Goal: Transaction & Acquisition: Purchase product/service

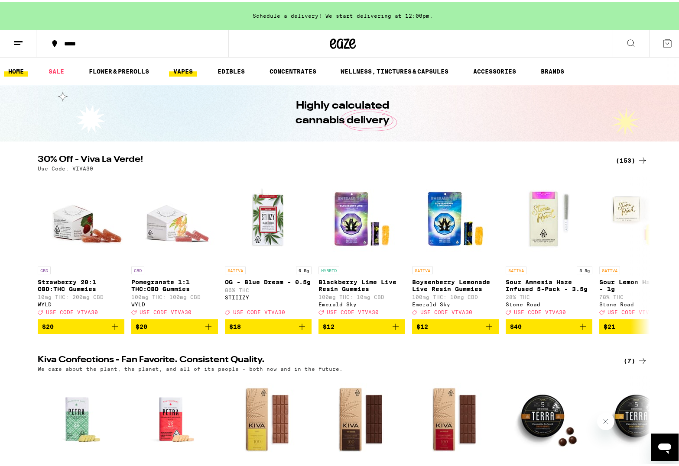
click at [193, 69] on link "VAPES" at bounding box center [183, 69] width 28 height 10
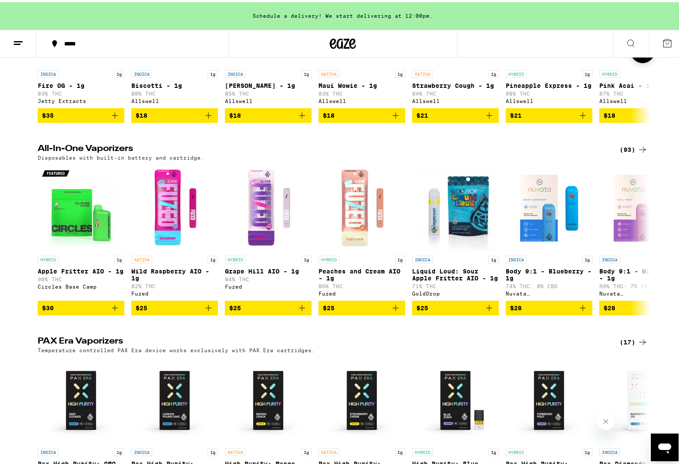
scroll to position [471, 0]
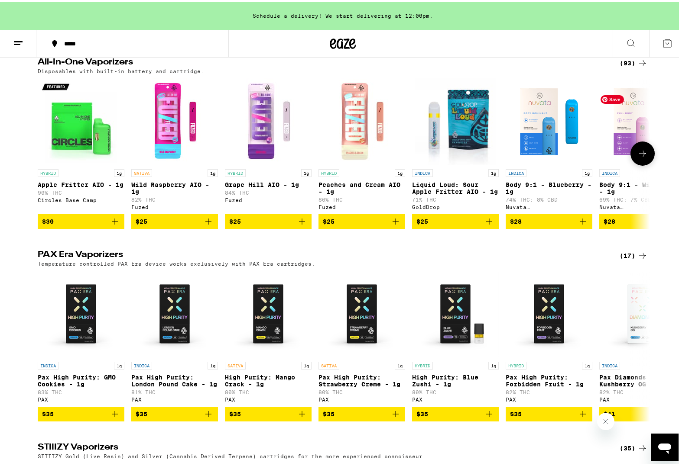
click at [639, 157] on icon at bounding box center [642, 151] width 10 height 10
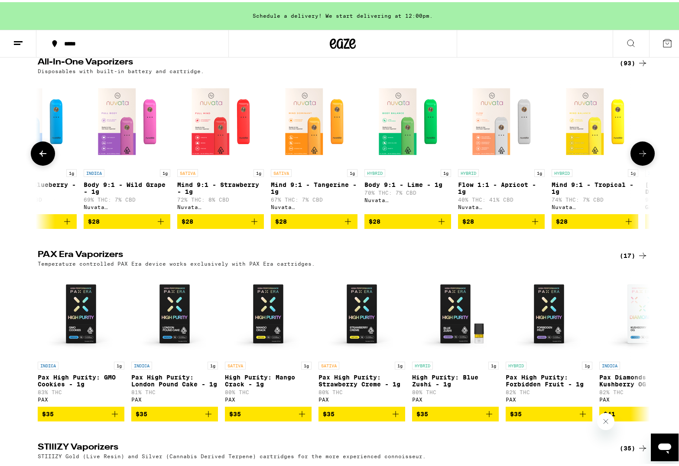
click at [639, 157] on icon at bounding box center [642, 151] width 10 height 10
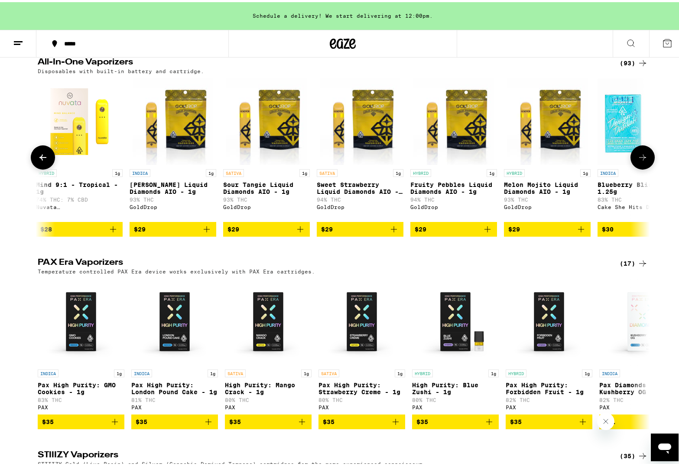
click at [639, 161] on icon at bounding box center [642, 155] width 10 height 10
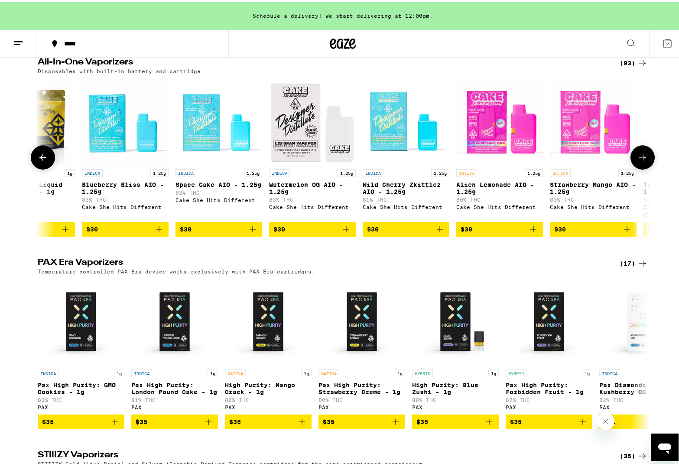
click at [639, 161] on icon at bounding box center [642, 155] width 10 height 10
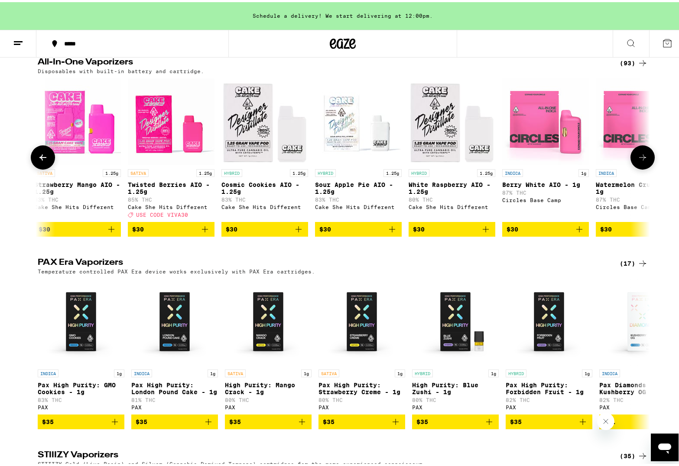
click at [639, 161] on icon at bounding box center [642, 155] width 10 height 10
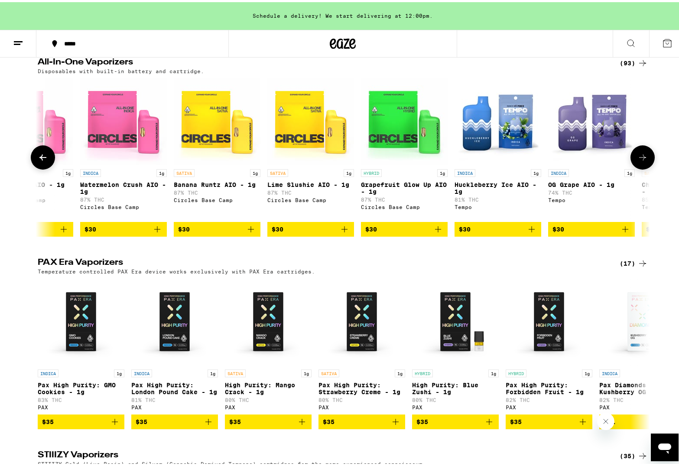
click at [639, 161] on icon at bounding box center [642, 155] width 10 height 10
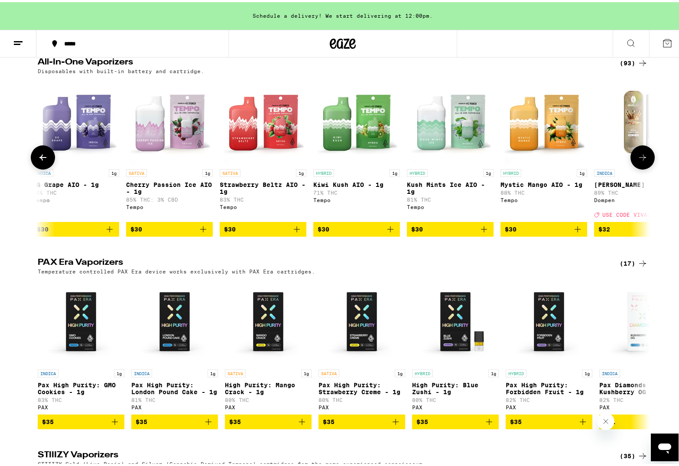
click at [639, 161] on icon at bounding box center [642, 155] width 10 height 10
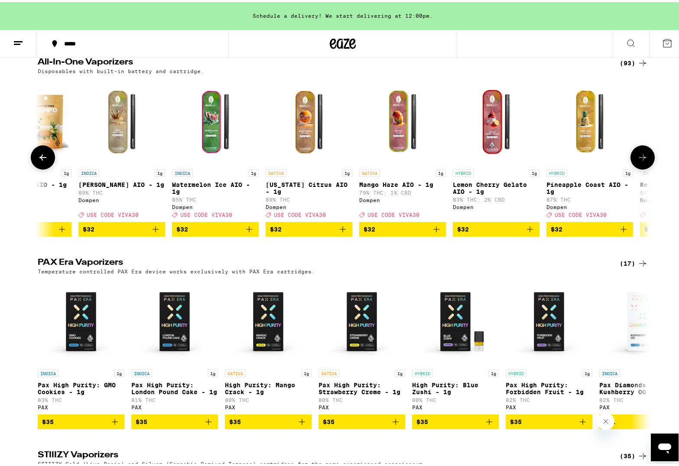
click at [639, 161] on icon at bounding box center [642, 155] width 10 height 10
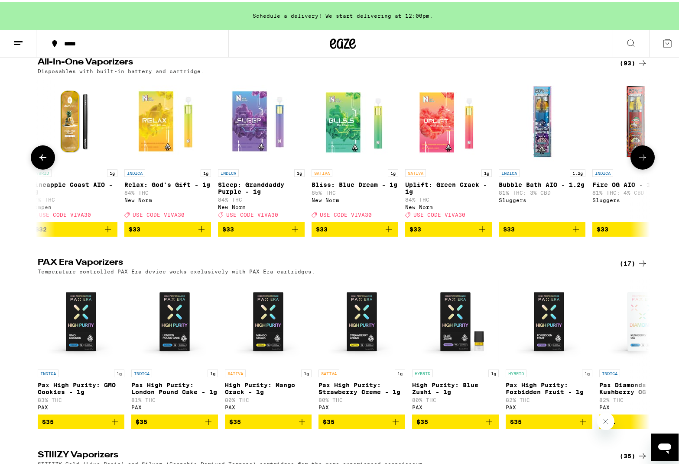
click at [639, 161] on icon at bounding box center [642, 155] width 10 height 10
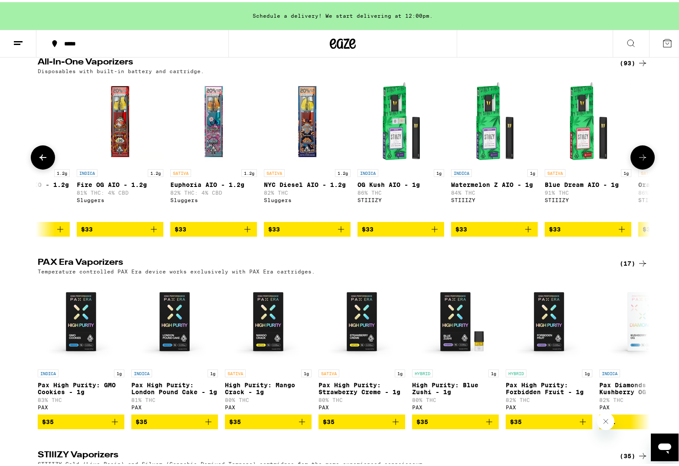
click at [639, 161] on icon at bounding box center [642, 155] width 10 height 10
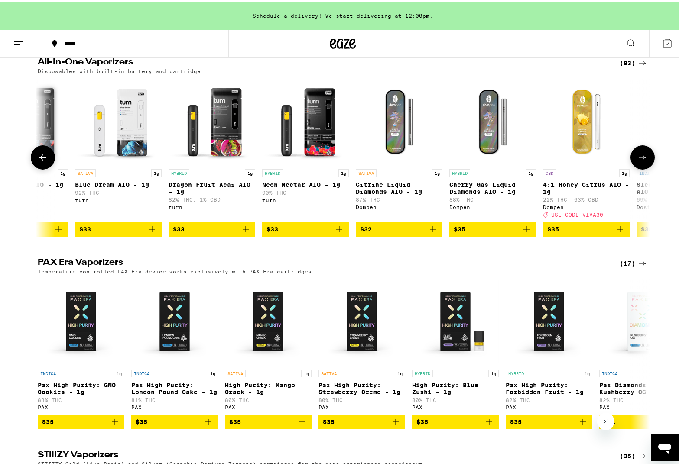
click at [639, 161] on icon at bounding box center [642, 155] width 10 height 10
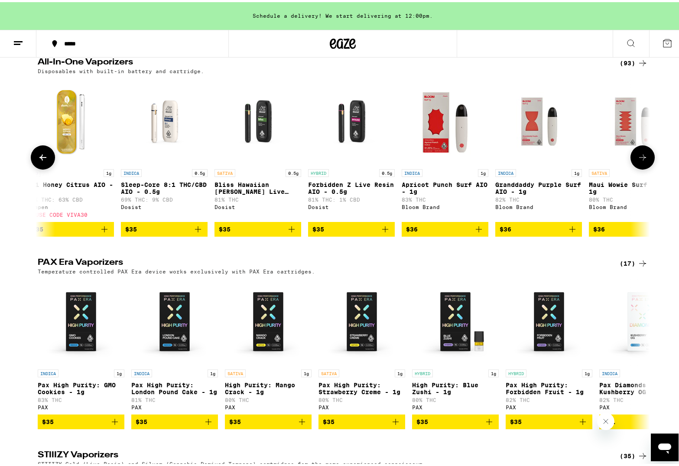
click at [639, 161] on icon at bounding box center [642, 155] width 10 height 10
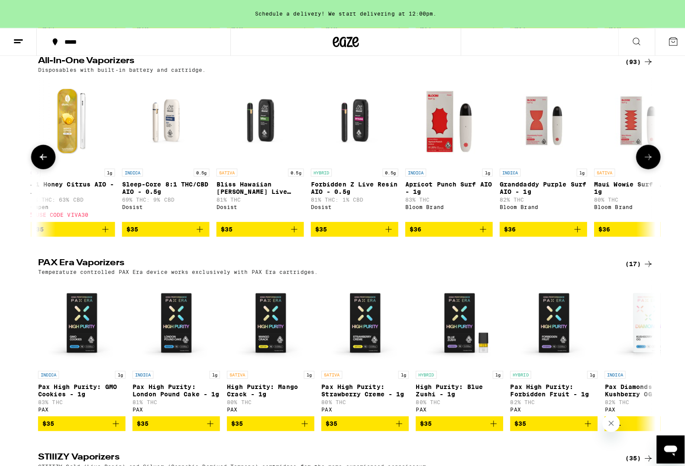
scroll to position [0, 6699]
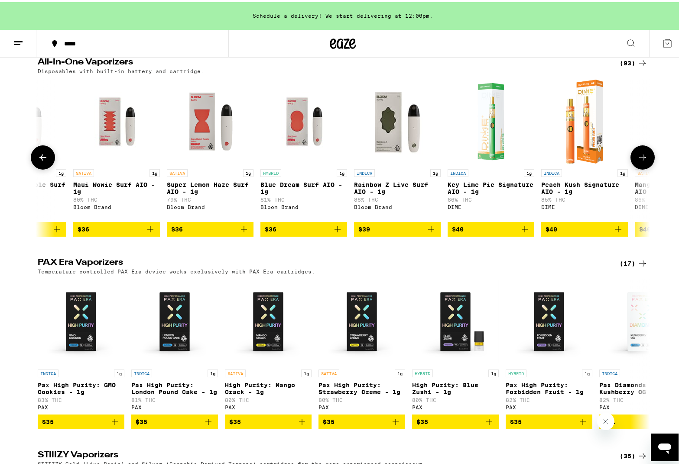
click at [326, 233] on span "$36" at bounding box center [304, 227] width 78 height 10
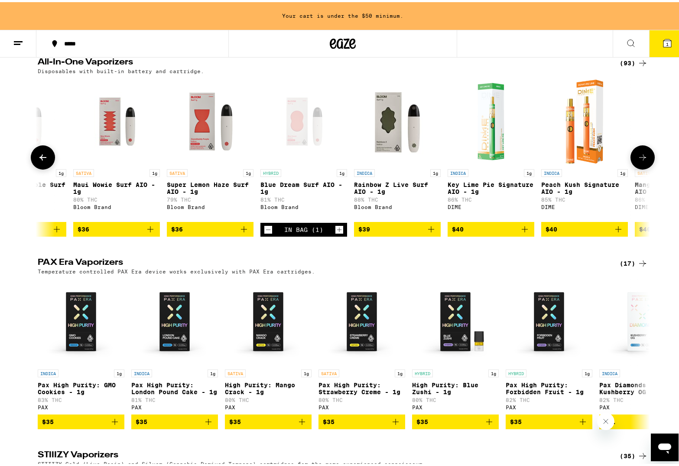
click at [427, 233] on icon "Add to bag" at bounding box center [431, 227] width 10 height 10
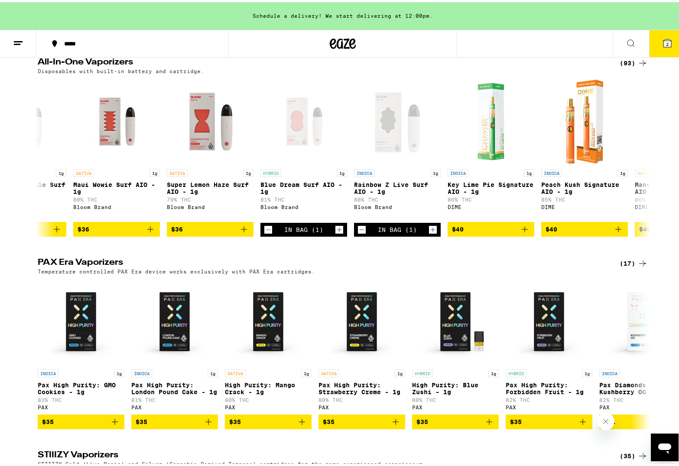
click at [653, 42] on button "2" at bounding box center [667, 41] width 36 height 27
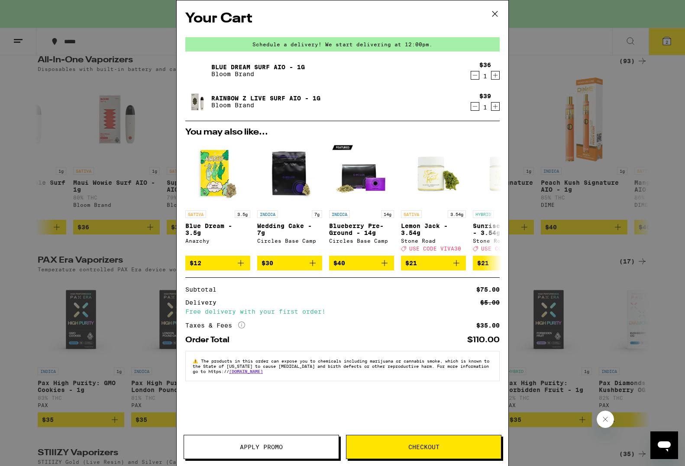
click at [391, 452] on button "Checkout" at bounding box center [423, 447] width 155 height 24
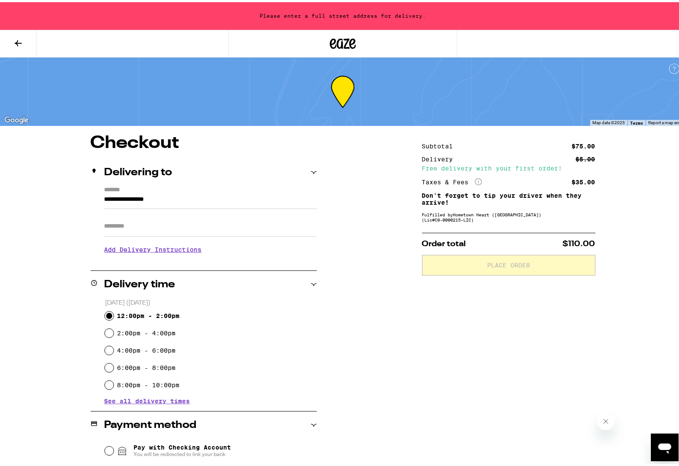
click at [108, 313] on input "12:00pm - 2:00pm" at bounding box center [109, 314] width 9 height 9
radio input "true"
click at [141, 198] on input "**********" at bounding box center [210, 199] width 212 height 15
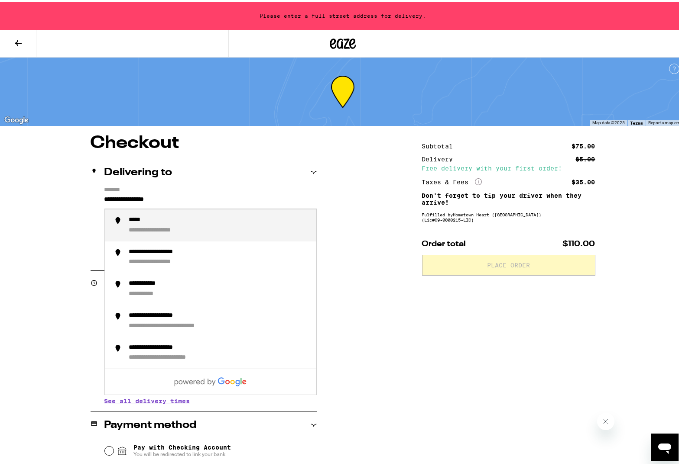
click at [169, 198] on input "**********" at bounding box center [210, 199] width 212 height 15
click at [233, 199] on input "**********" at bounding box center [210, 199] width 212 height 15
drag, startPoint x: 192, startPoint y: 200, endPoint x: 91, endPoint y: 200, distance: 100.9
click at [91, 200] on div "**********" at bounding box center [204, 221] width 226 height 74
click at [143, 235] on li "**********" at bounding box center [210, 223] width 211 height 32
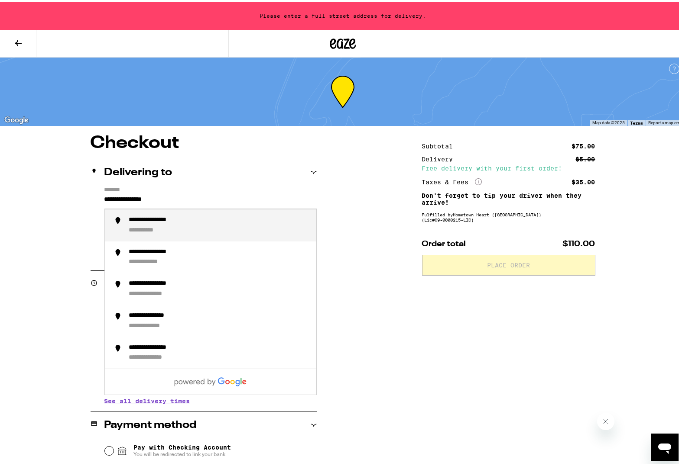
type input "**********"
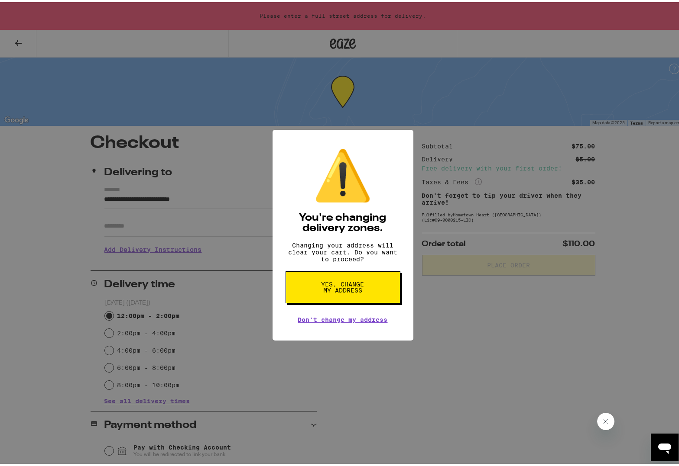
click at [336, 291] on span "Yes, change my address" at bounding box center [342, 285] width 45 height 12
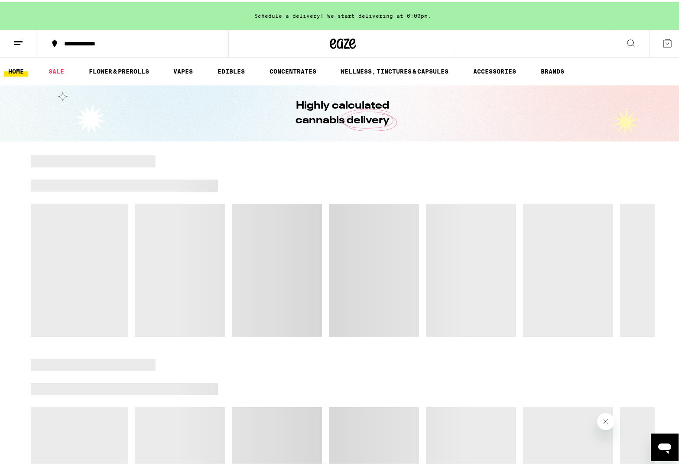
click at [10, 42] on button at bounding box center [18, 41] width 36 height 27
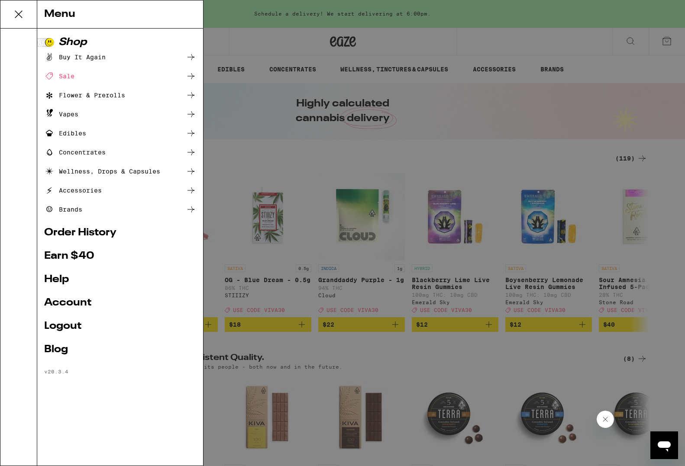
click at [65, 308] on link "Account" at bounding box center [120, 303] width 152 height 10
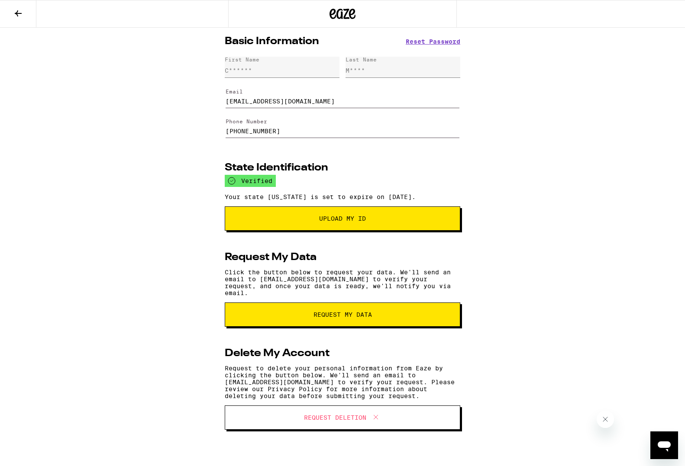
click at [17, 20] on button at bounding box center [18, 13] width 36 height 27
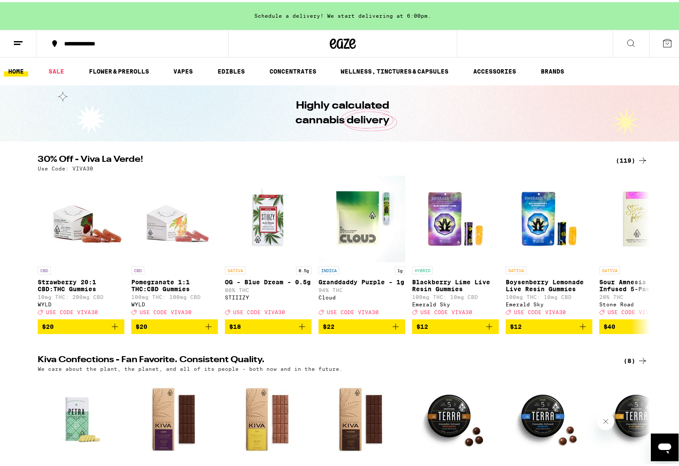
click at [199, 63] on ul "HOME SALE FLOWER & PREROLLS VAPES EDIBLES CONCENTRATES WELLNESS, TINCTURES & CA…" at bounding box center [342, 69] width 685 height 28
click at [190, 66] on link "VAPES" at bounding box center [183, 69] width 28 height 10
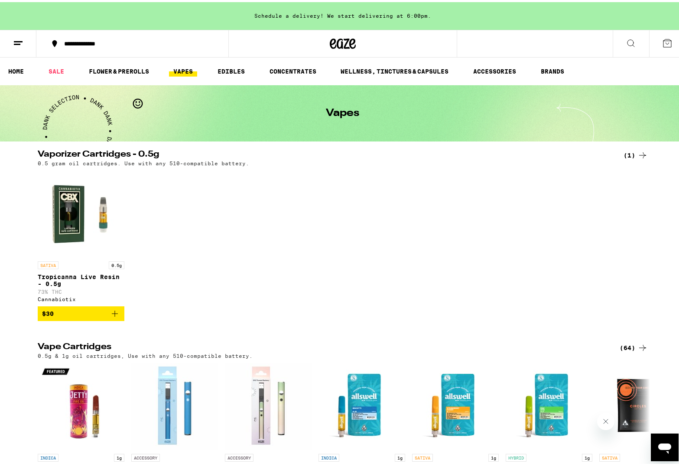
scroll to position [217, 0]
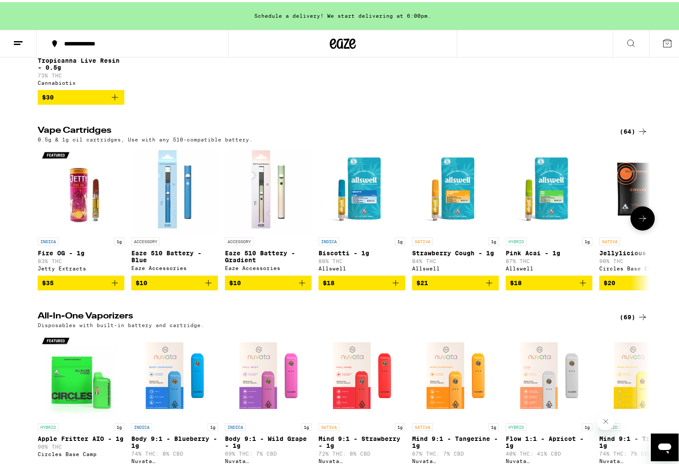
click at [638, 222] on icon at bounding box center [642, 216] width 10 height 10
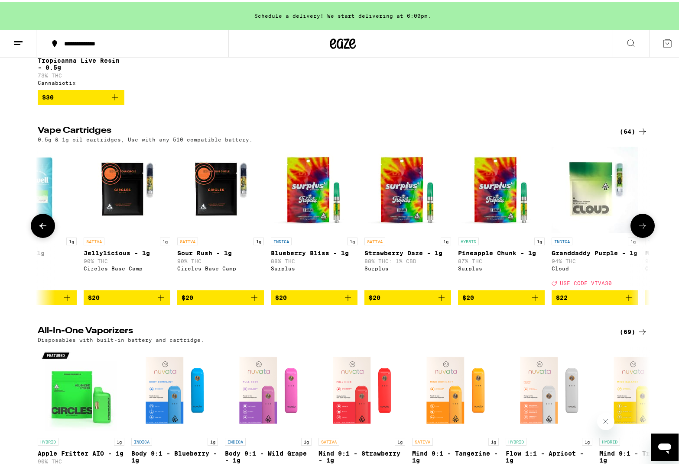
click at [638, 229] on icon at bounding box center [642, 224] width 10 height 10
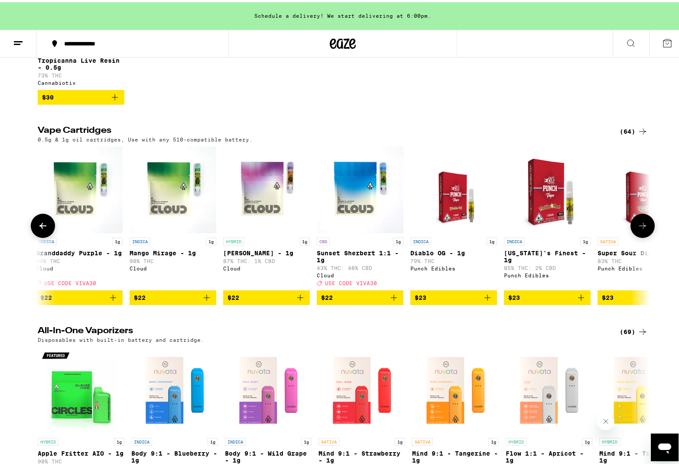
click at [638, 229] on icon at bounding box center [642, 224] width 10 height 10
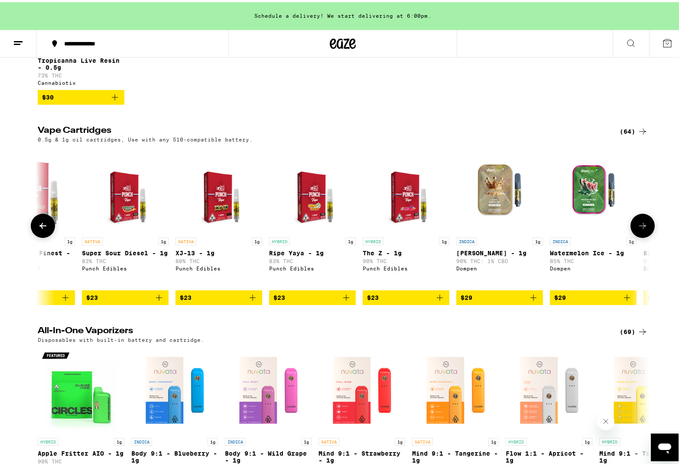
click at [638, 229] on icon at bounding box center [642, 224] width 10 height 10
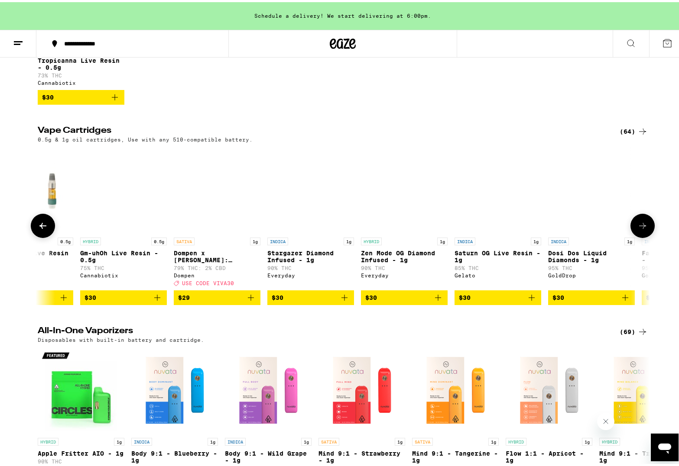
click at [638, 229] on icon at bounding box center [642, 224] width 10 height 10
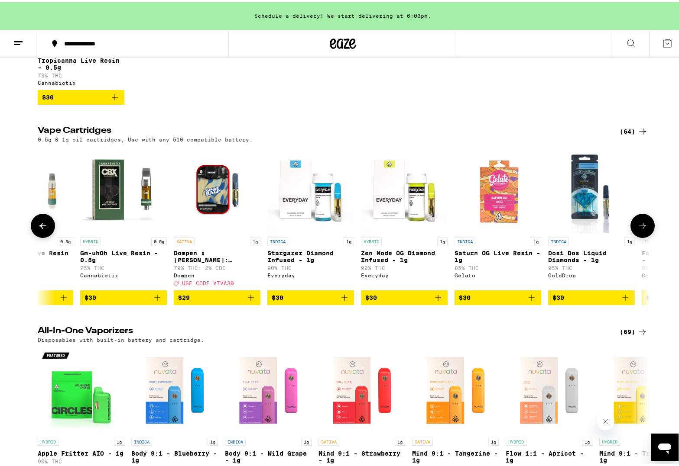
click at [638, 229] on icon at bounding box center [642, 224] width 10 height 10
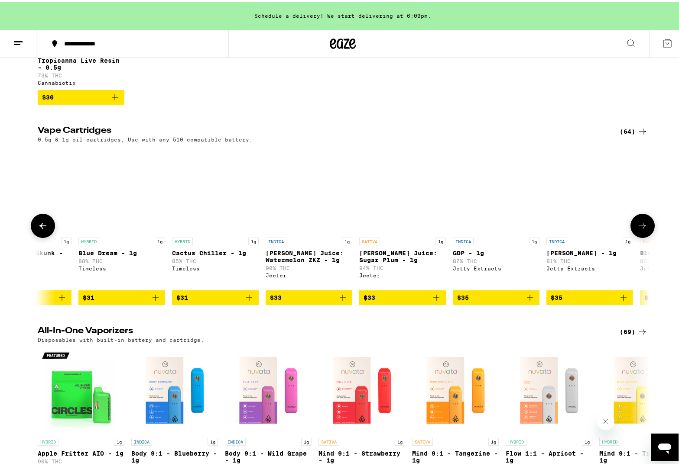
click at [638, 229] on icon at bounding box center [642, 224] width 10 height 10
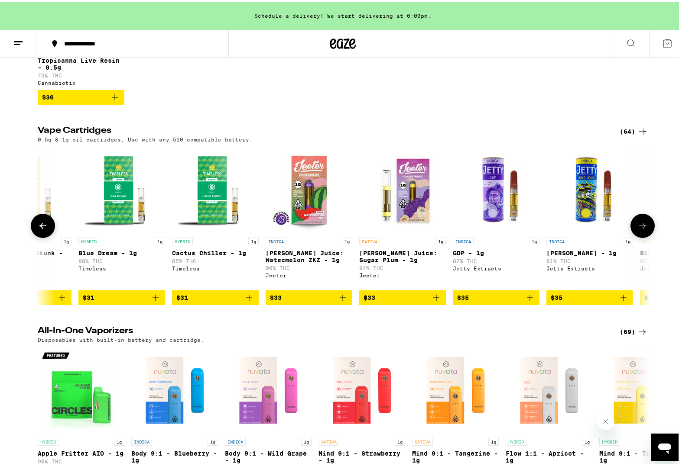
click at [638, 229] on icon at bounding box center [642, 224] width 10 height 10
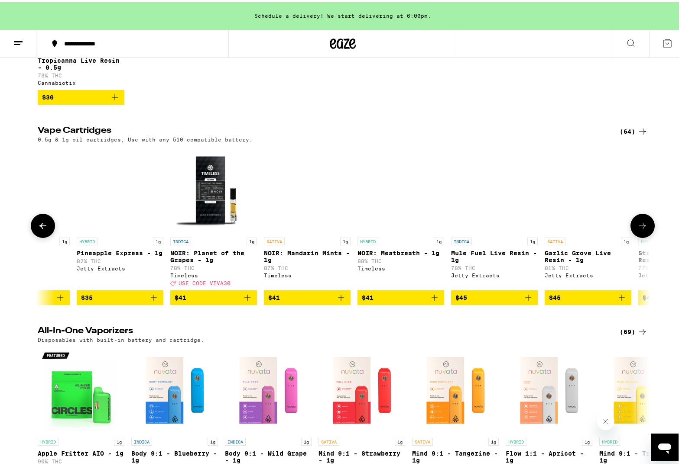
click at [638, 229] on icon at bounding box center [642, 224] width 10 height 10
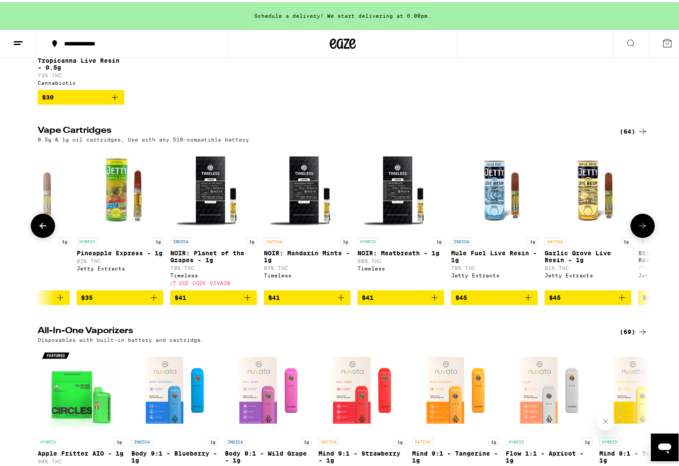
click at [638, 229] on icon at bounding box center [642, 224] width 10 height 10
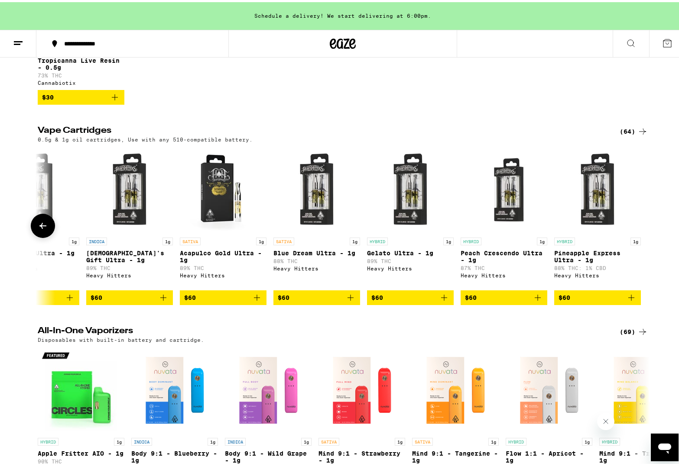
click at [642, 224] on button at bounding box center [642, 224] width 0 height 0
click at [638, 230] on div at bounding box center [642, 224] width 24 height 24
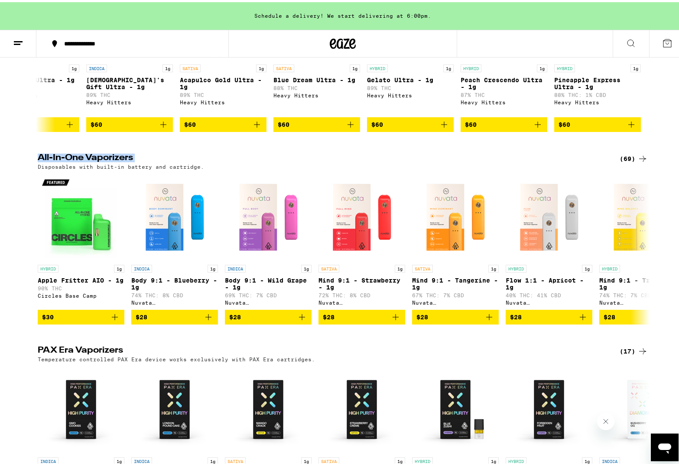
scroll to position [476, 0]
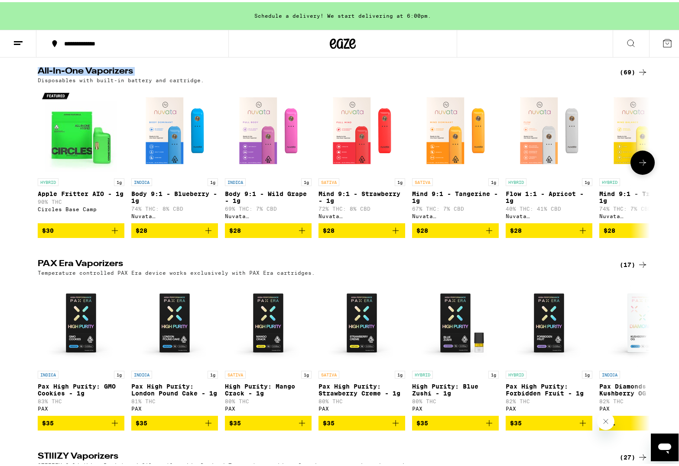
click at [639, 166] on icon at bounding box center [642, 160] width 10 height 10
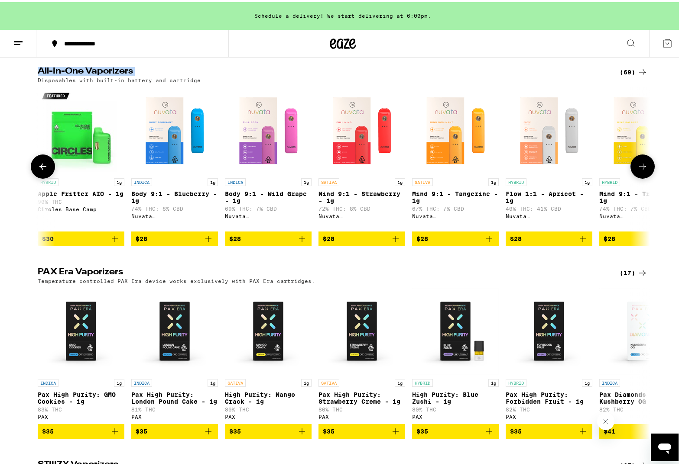
click at [639, 170] on icon at bounding box center [642, 164] width 10 height 10
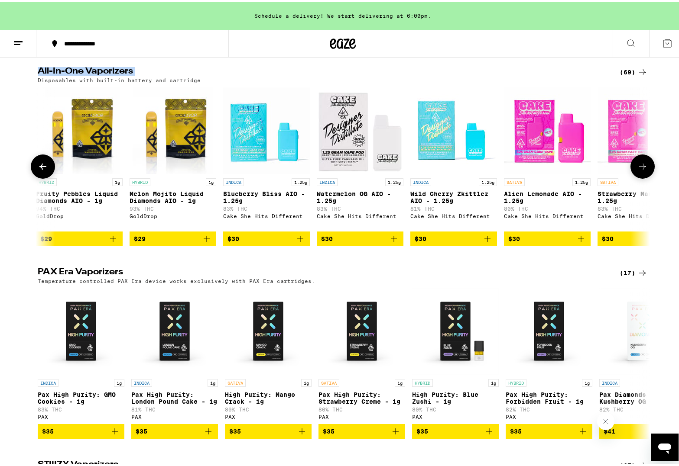
click at [639, 170] on icon at bounding box center [642, 164] width 10 height 10
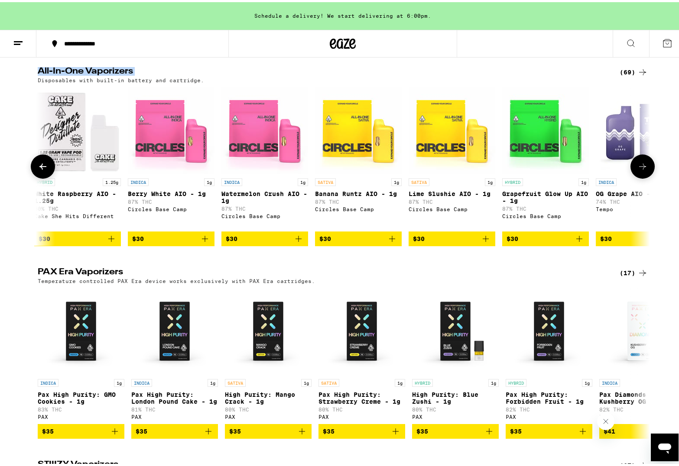
click at [639, 170] on icon at bounding box center [642, 164] width 10 height 10
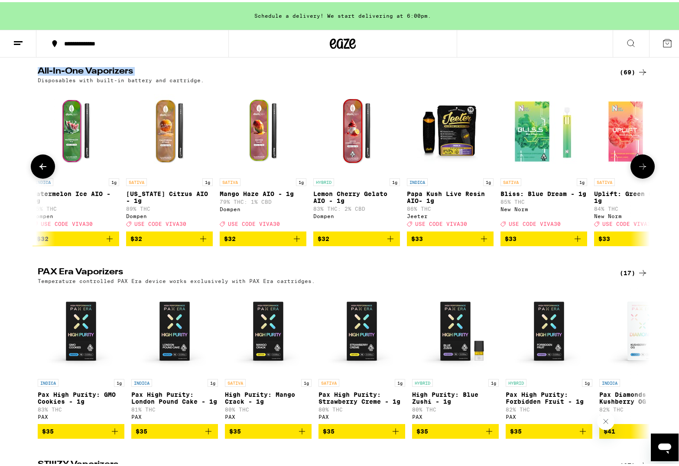
click at [639, 170] on icon at bounding box center [642, 164] width 10 height 10
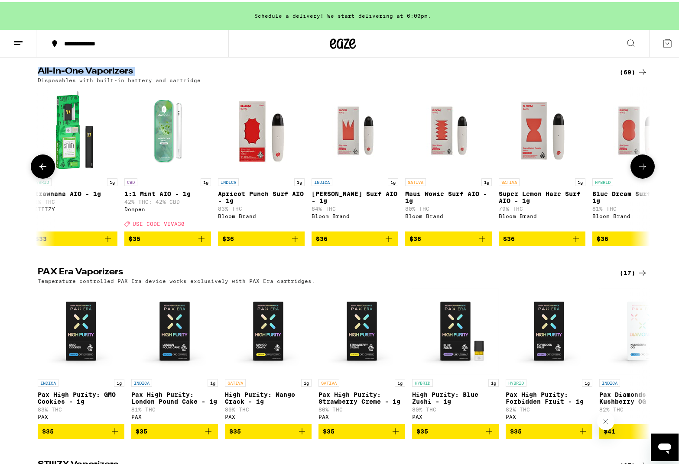
click at [639, 170] on icon at bounding box center [642, 164] width 10 height 10
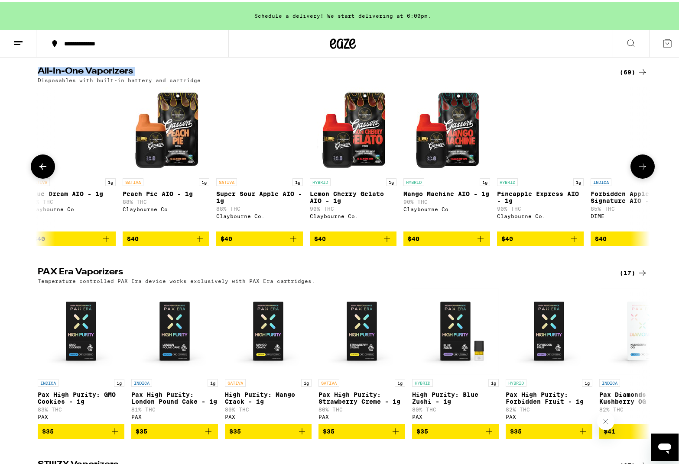
click at [639, 170] on icon at bounding box center [642, 164] width 10 height 10
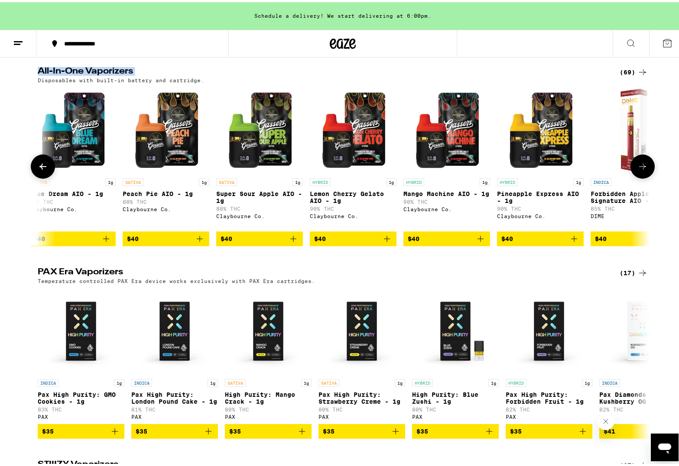
click at [639, 170] on icon at bounding box center [642, 164] width 10 height 10
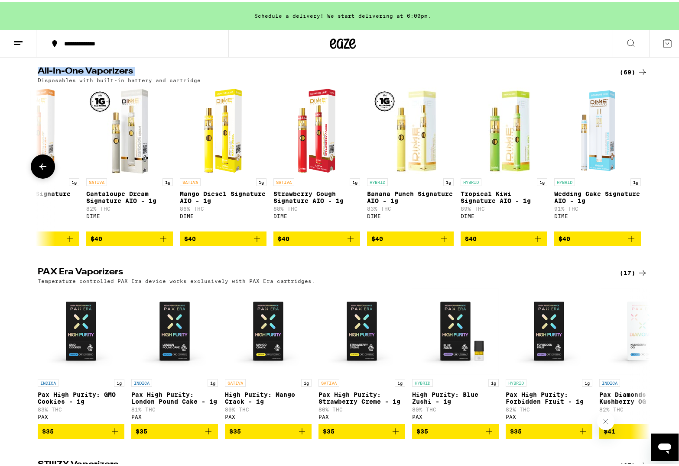
click at [37, 176] on button at bounding box center [43, 164] width 24 height 24
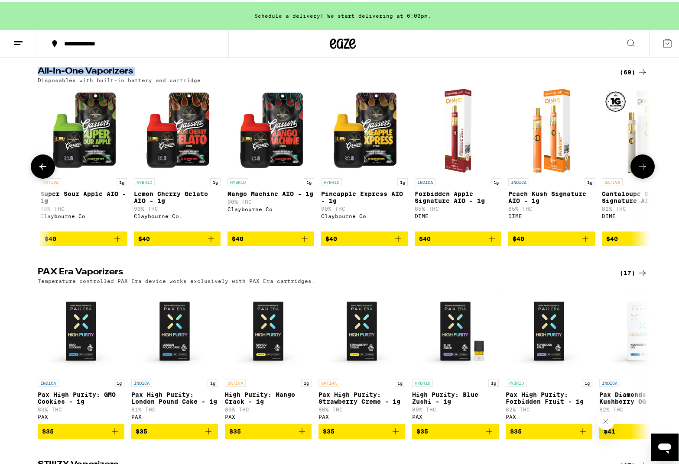
click at [37, 176] on button at bounding box center [43, 164] width 24 height 24
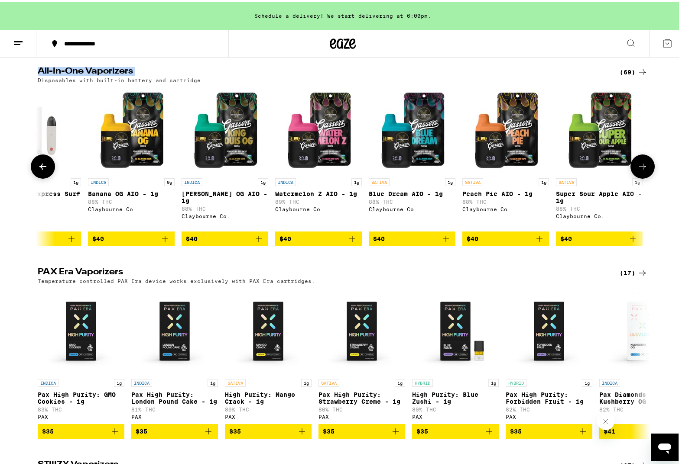
click at [37, 176] on button at bounding box center [43, 164] width 24 height 24
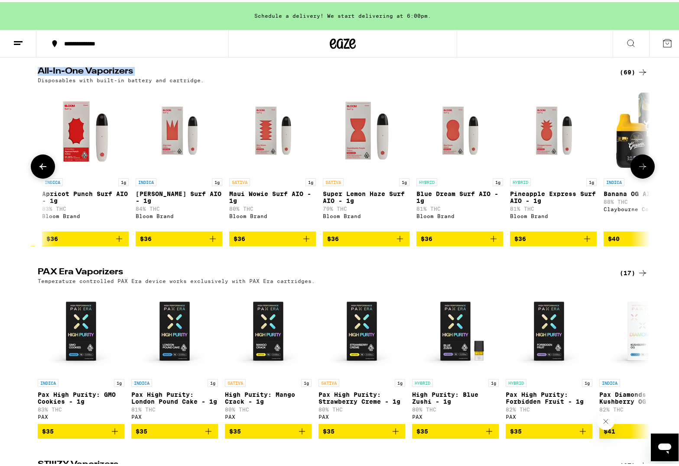
click at [37, 176] on button at bounding box center [43, 164] width 24 height 24
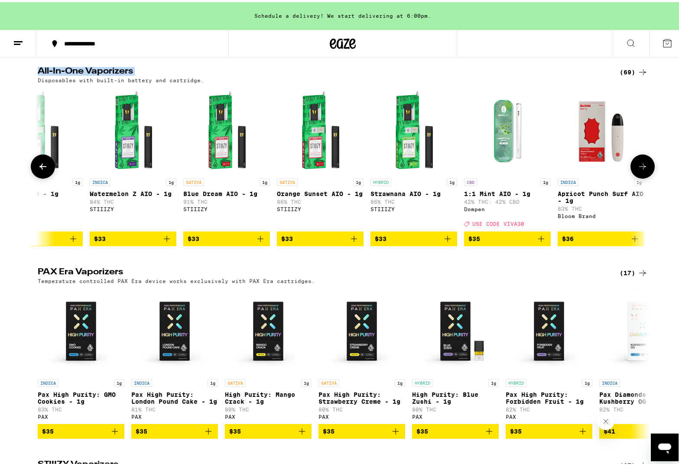
click at [637, 170] on icon at bounding box center [642, 164] width 10 height 10
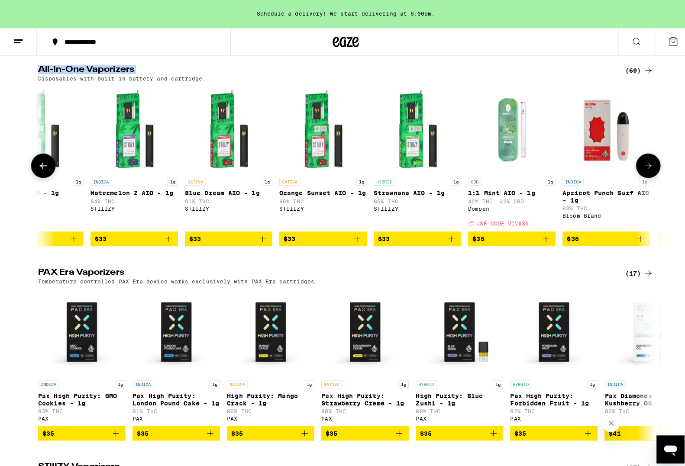
scroll to position [0, 4298]
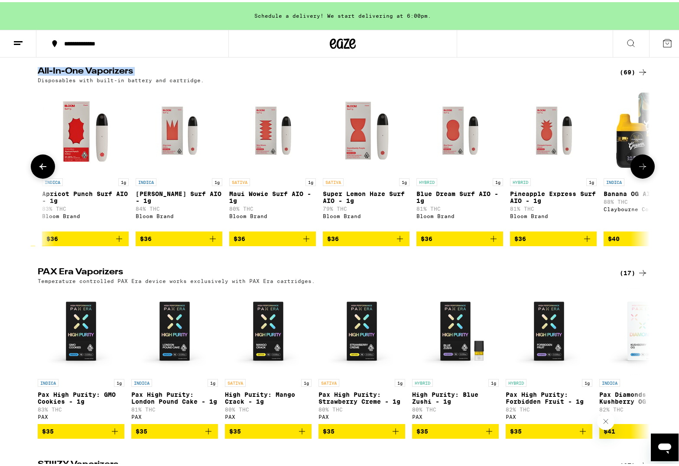
click at [207, 242] on icon "Add to bag" at bounding box center [212, 237] width 10 height 10
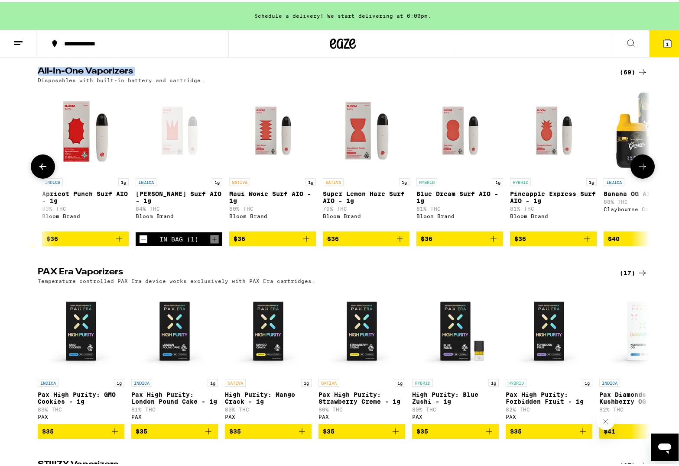
click at [109, 242] on span "$36" at bounding box center [85, 237] width 78 height 10
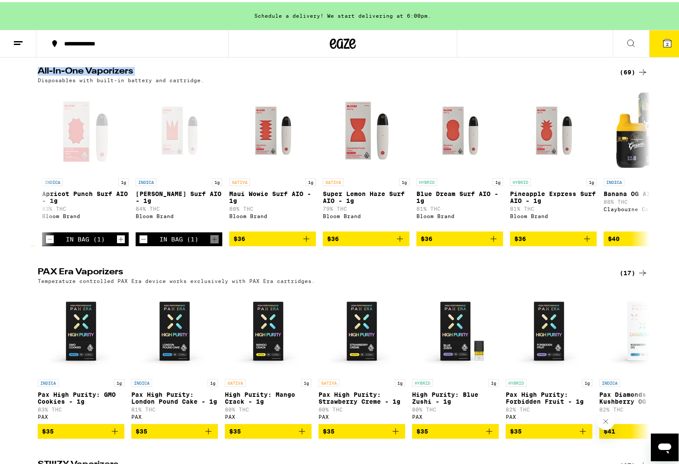
click at [668, 41] on button "2" at bounding box center [667, 41] width 36 height 27
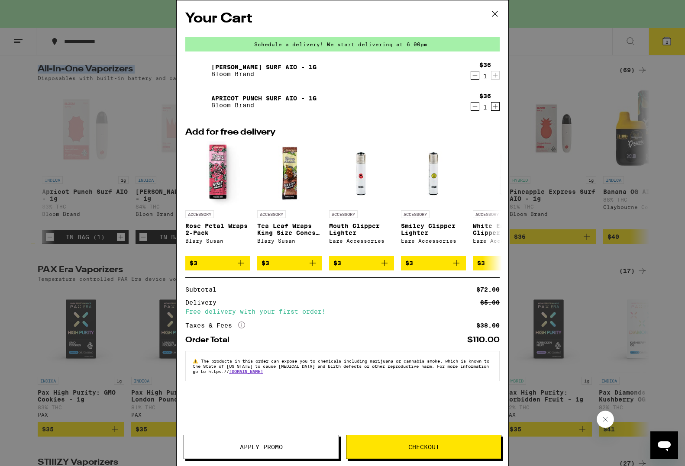
click at [442, 447] on span "Checkout" at bounding box center [423, 447] width 155 height 6
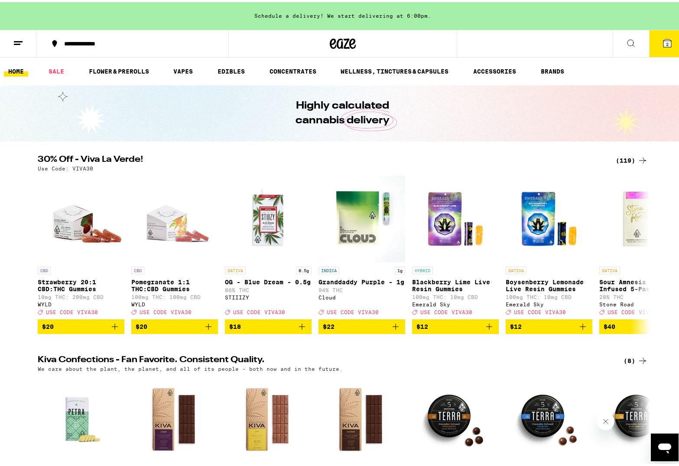
click at [668, 50] on button "2" at bounding box center [667, 41] width 36 height 27
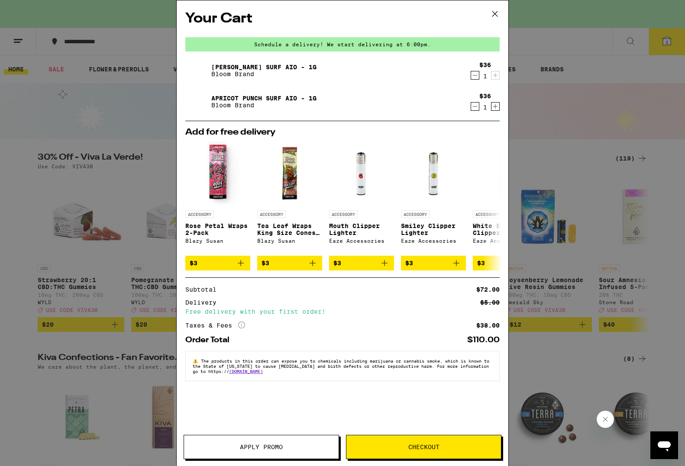
click at [422, 442] on button "Checkout" at bounding box center [423, 447] width 155 height 24
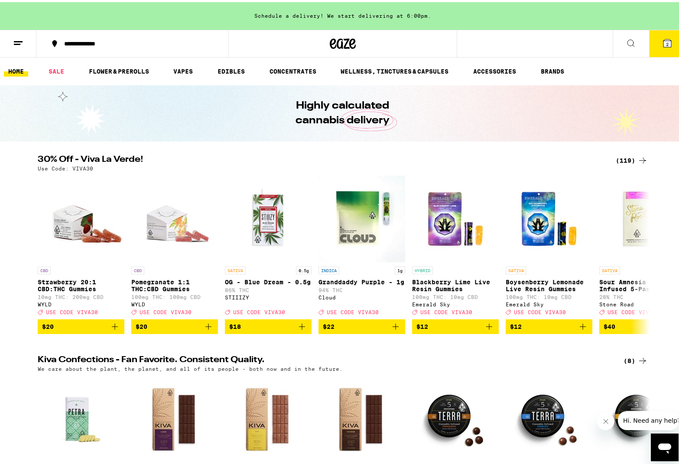
click at [663, 41] on icon at bounding box center [667, 41] width 8 height 8
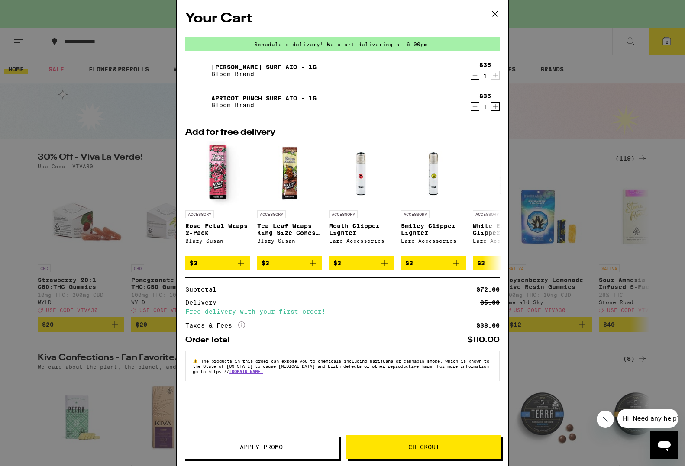
click at [410, 438] on button "Checkout" at bounding box center [423, 447] width 155 height 24
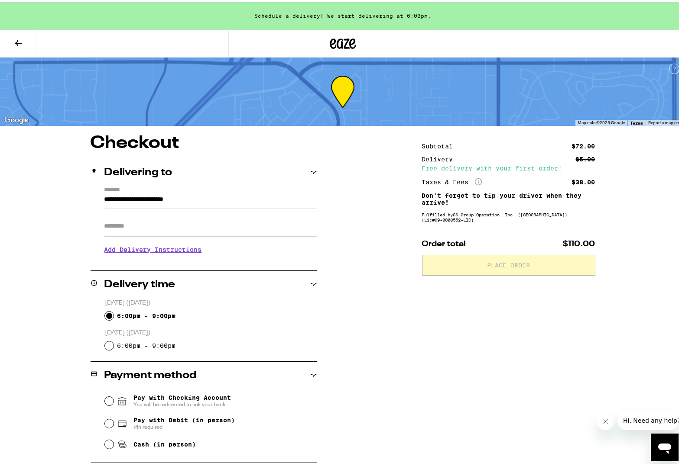
click at [106, 312] on input "6:00pm - 9:00pm" at bounding box center [109, 314] width 9 height 9
radio input "true"
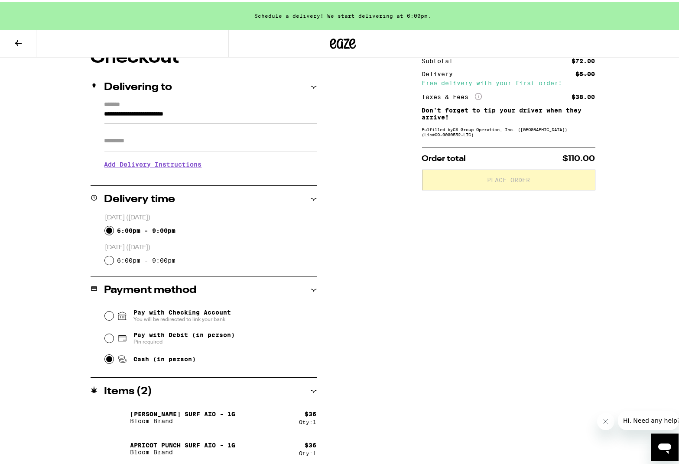
click at [105, 360] on input "Cash (in person)" at bounding box center [109, 357] width 9 height 9
radio input "true"
